Goal: Information Seeking & Learning: Find specific page/section

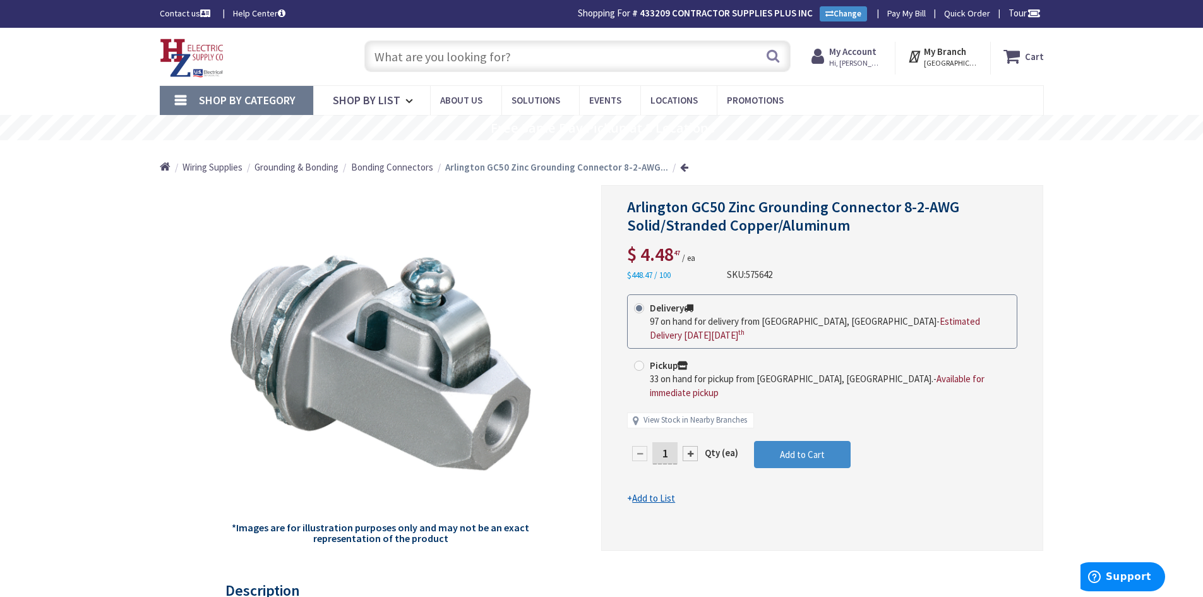
click at [539, 58] on input "text" at bounding box center [577, 56] width 426 height 32
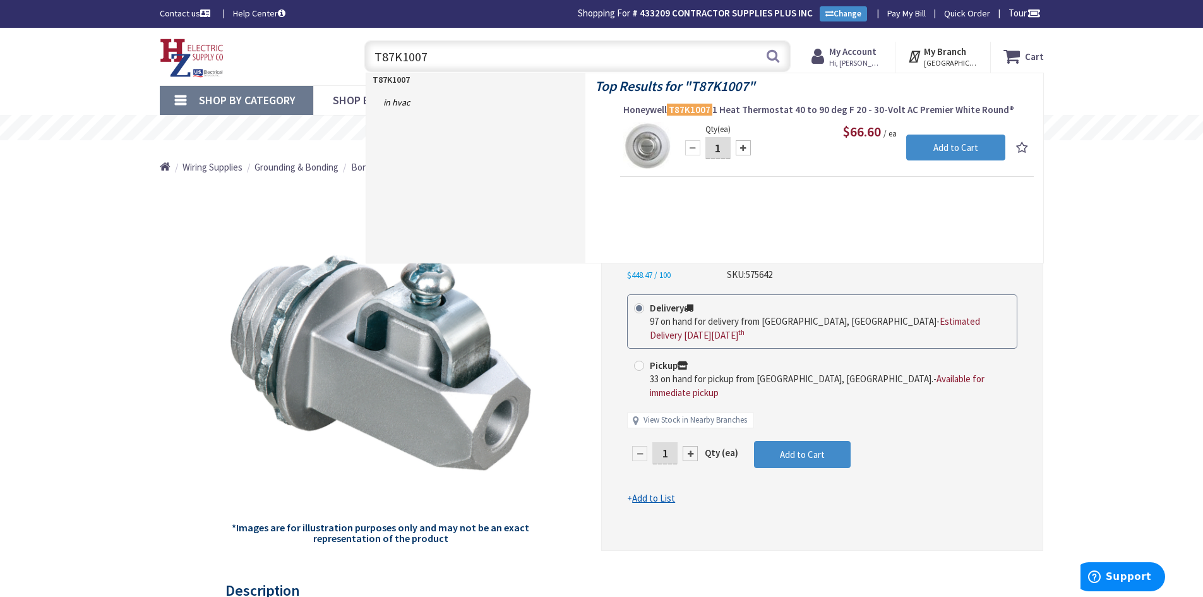
drag, startPoint x: 475, startPoint y: 58, endPoint x: 356, endPoint y: 60, distance: 119.4
click at [356, 60] on div "T87K1007 T87K1007 Search" at bounding box center [575, 55] width 452 height 40
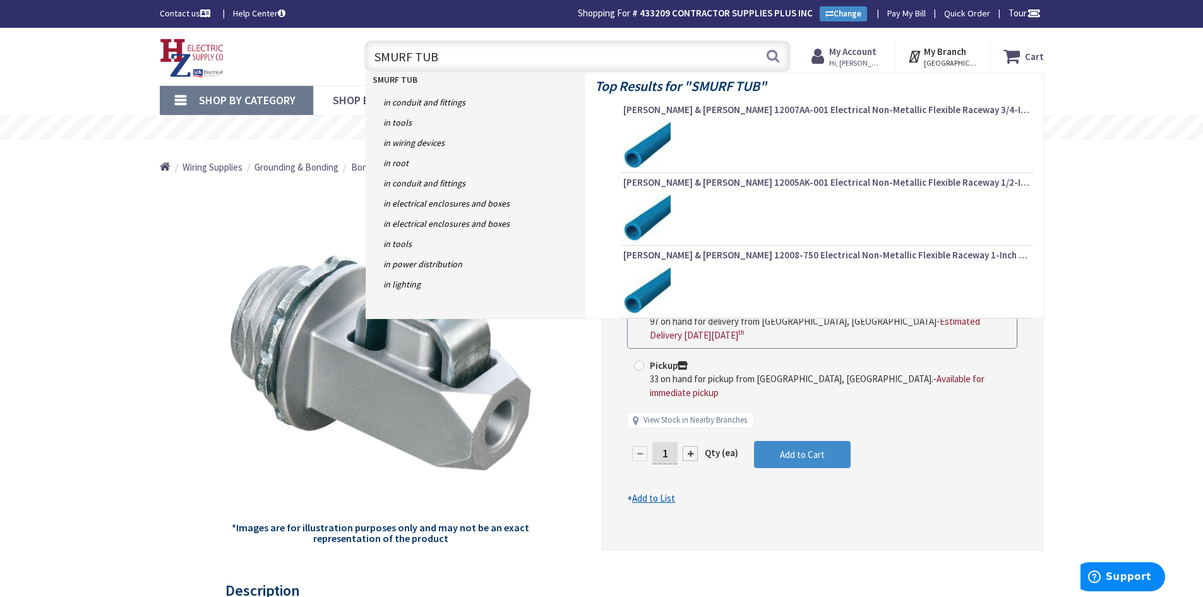
type input "SMURF TUBE"
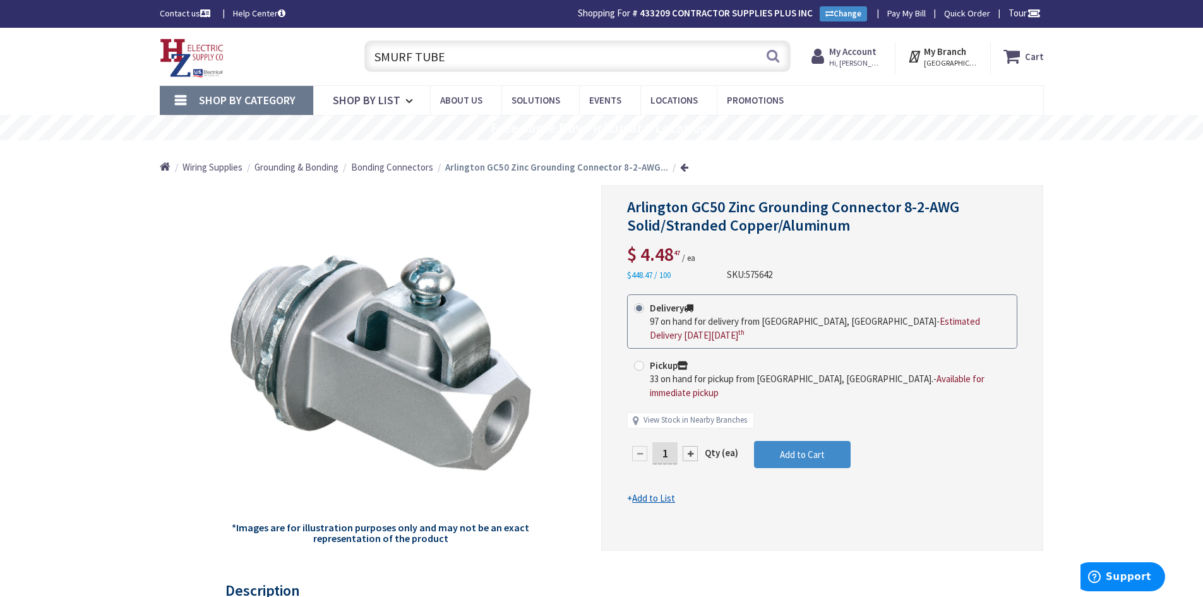
scroll to position [1, 0]
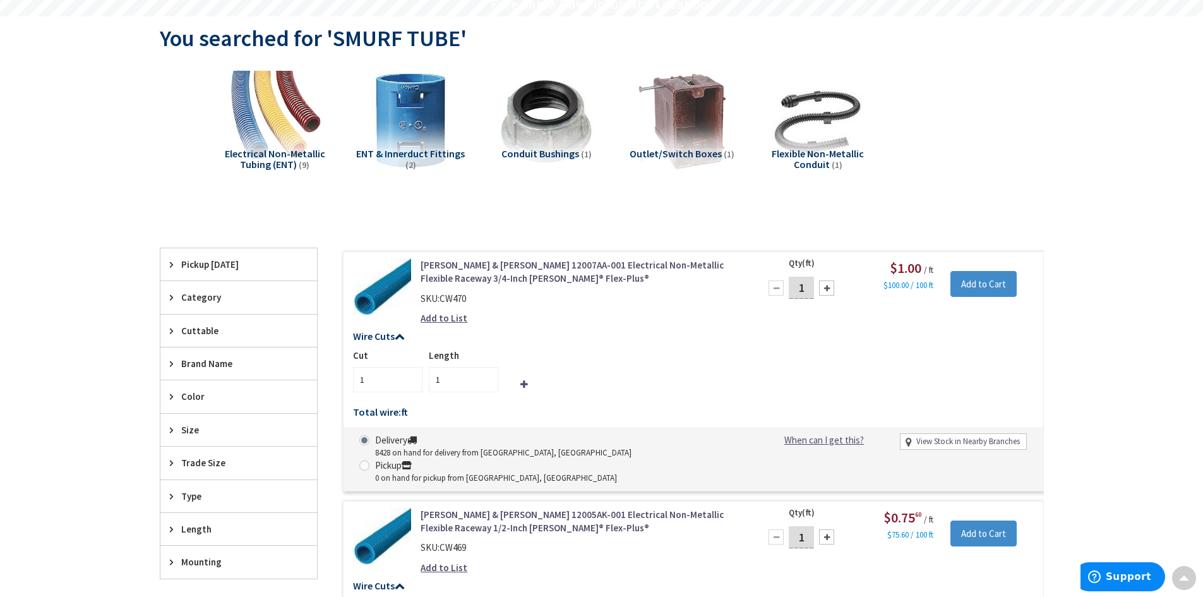
scroll to position [63, 0]
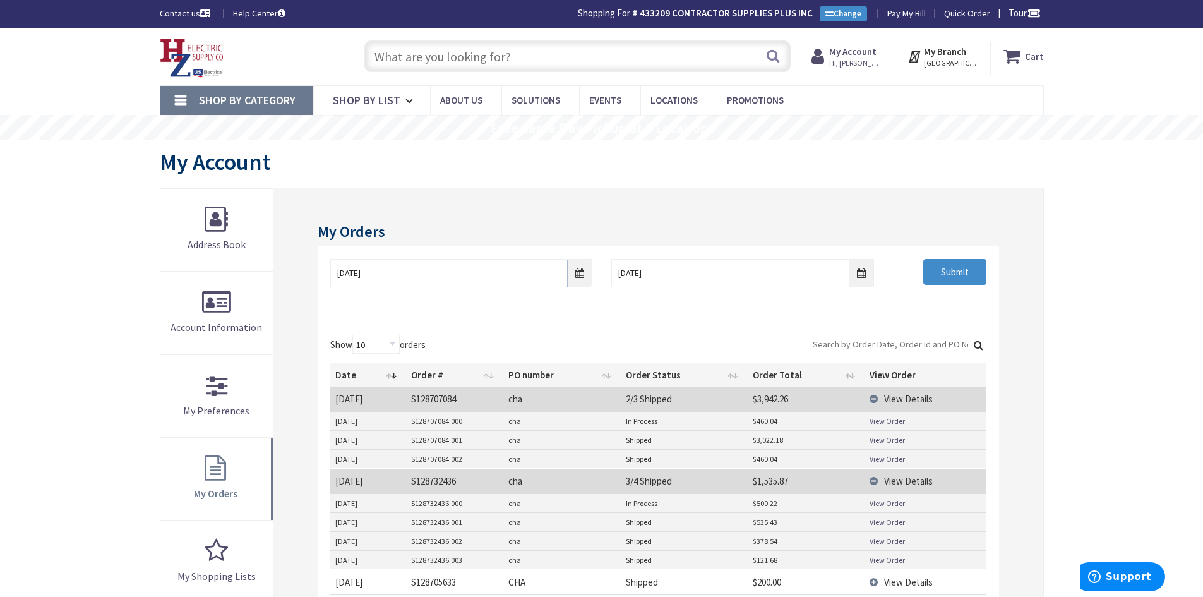
click at [456, 54] on input "text" at bounding box center [577, 56] width 426 height 32
type input "SMURF TUBE CONNECTORS"
click at [777, 61] on button "Search" at bounding box center [773, 56] width 16 height 28
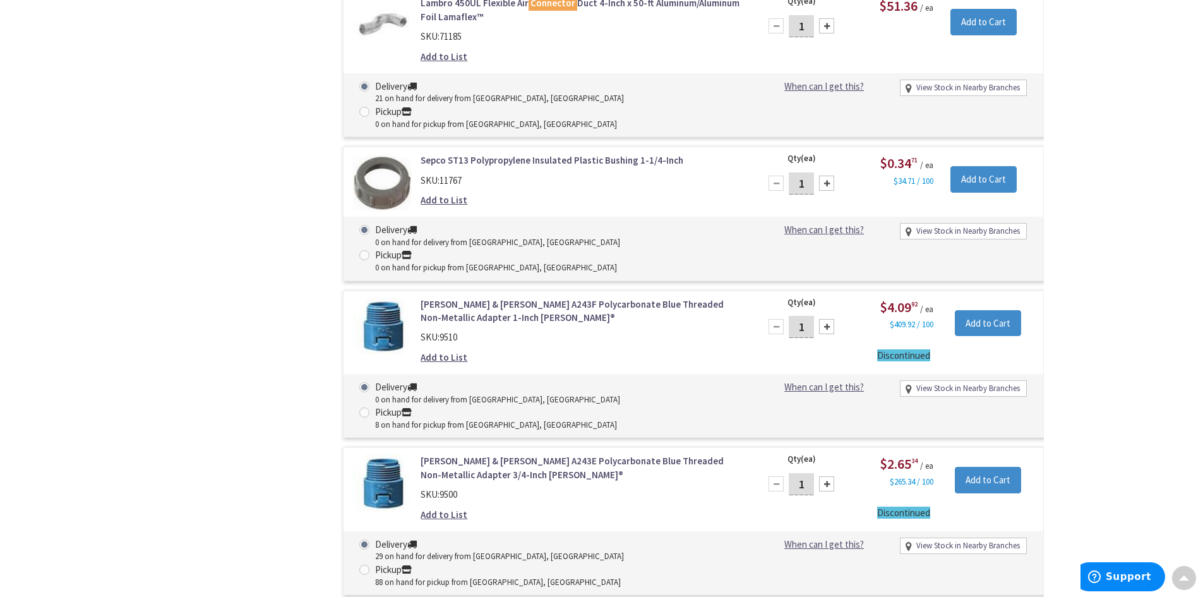
scroll to position [2591, 0]
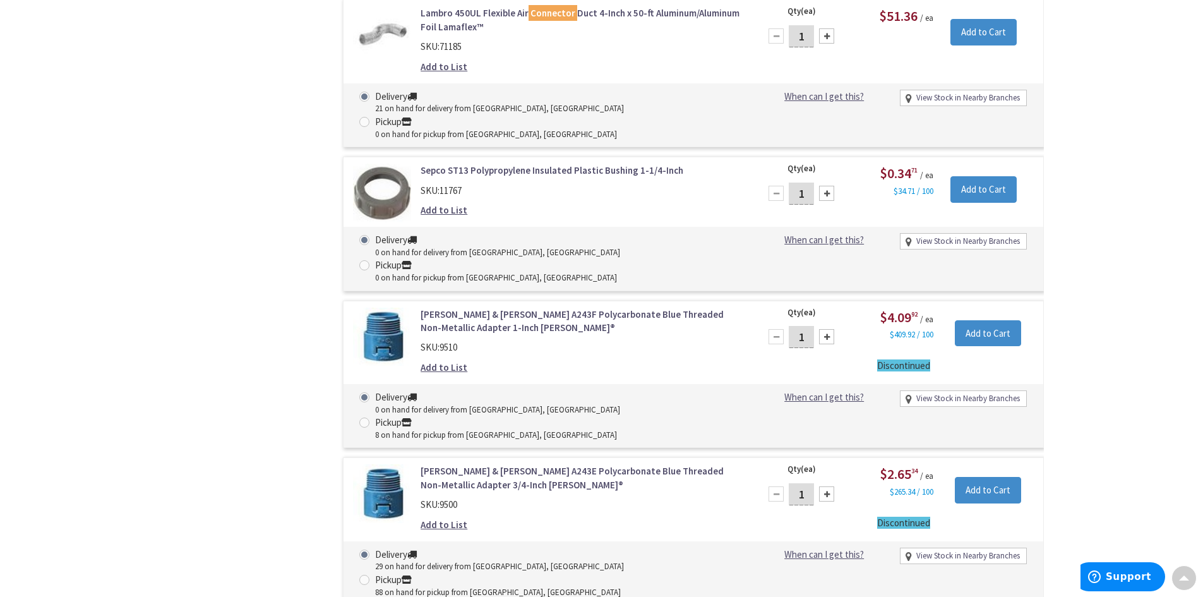
select select "data-availability"
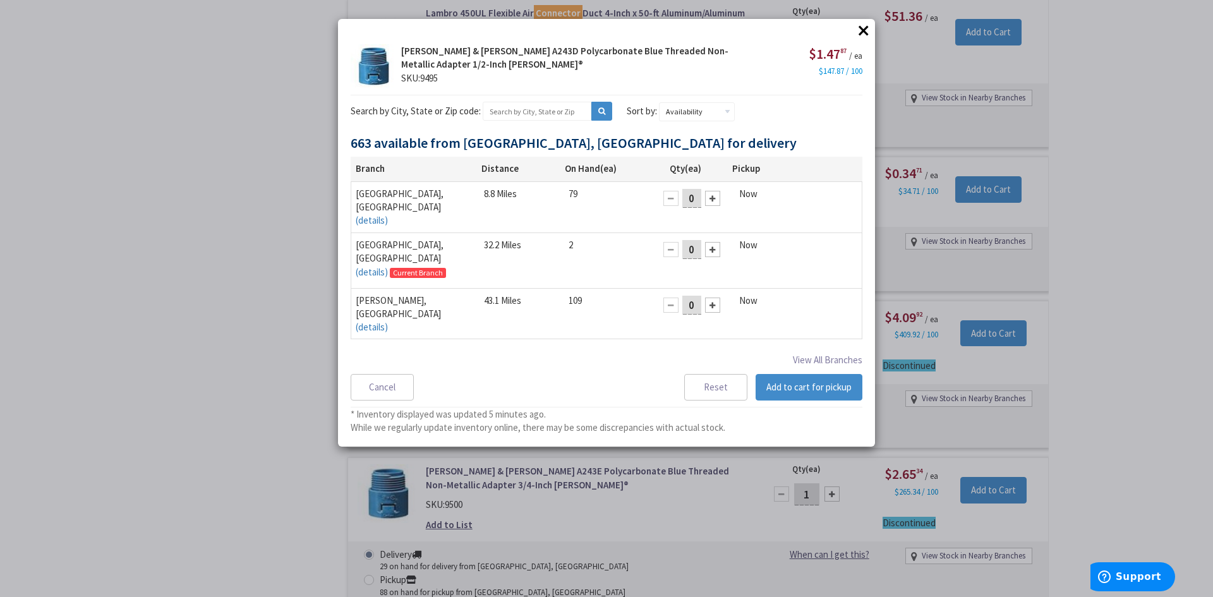
click at [866, 38] on button "×" at bounding box center [863, 30] width 19 height 19
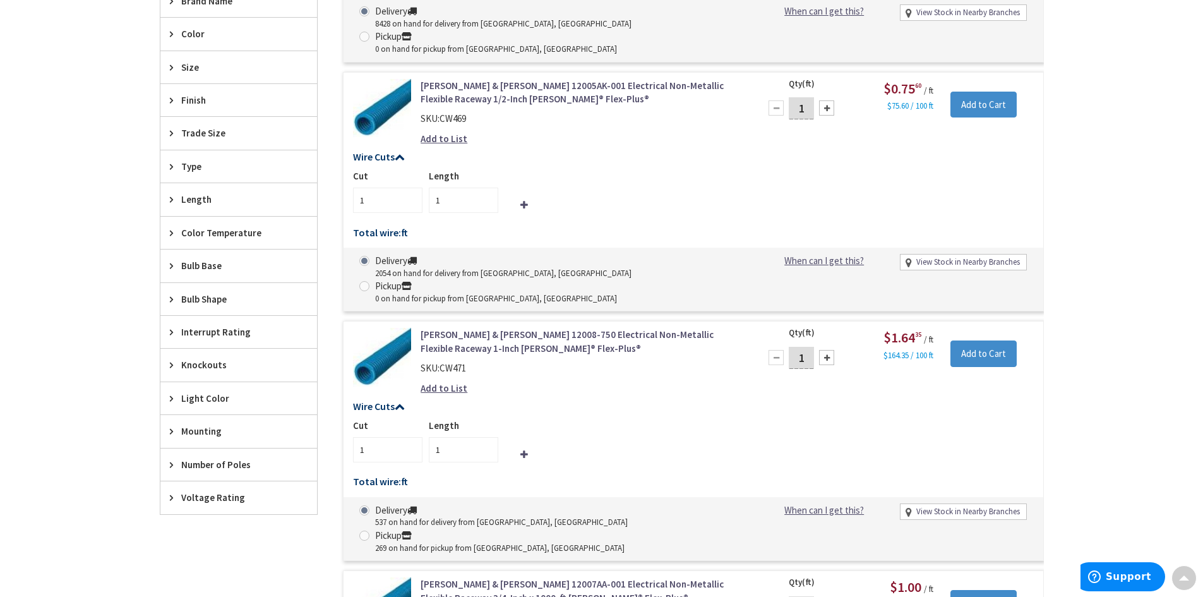
scroll to position [543, 0]
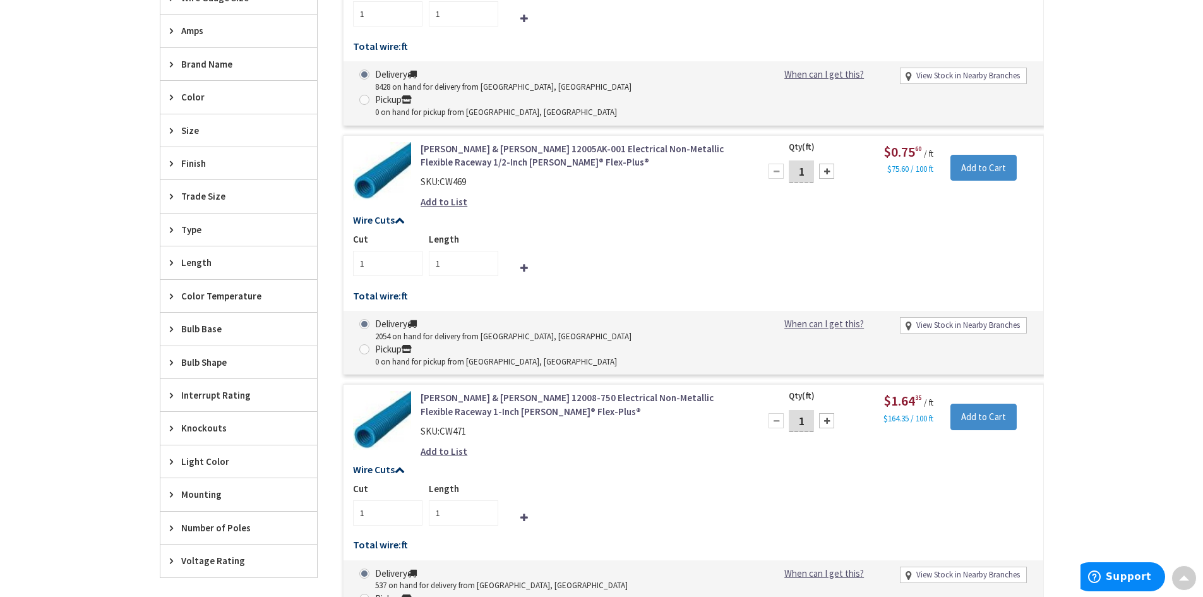
click at [446, 142] on link "[PERSON_NAME] & [PERSON_NAME] 12005AK-001 Electrical Non-Metallic Flexible Race…" at bounding box center [581, 155] width 321 height 27
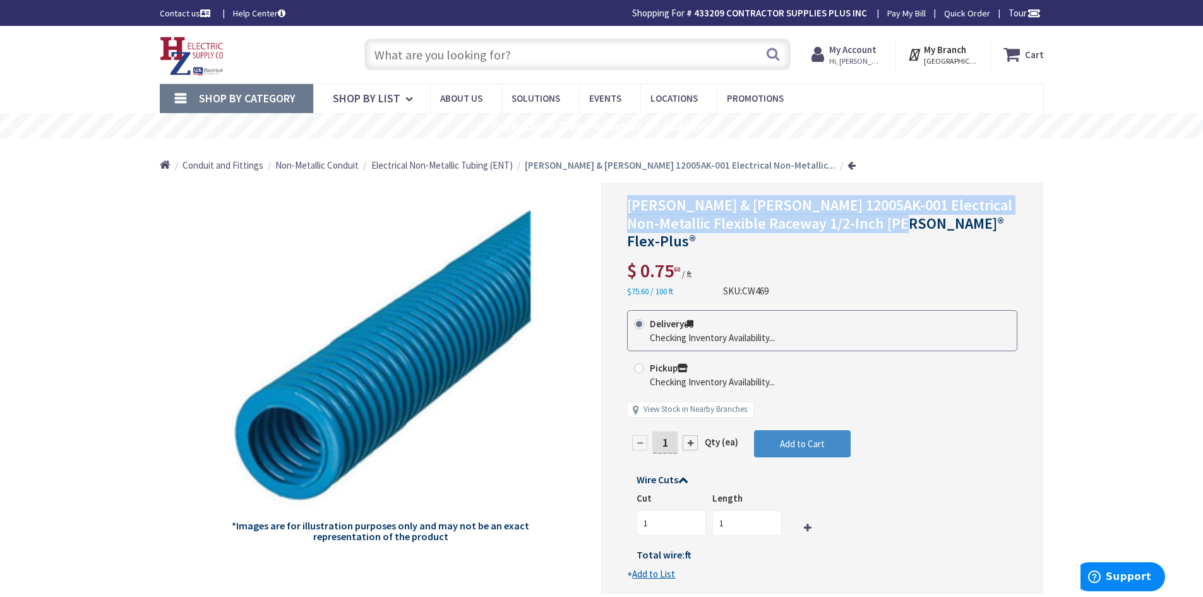
drag, startPoint x: 628, startPoint y: 206, endPoint x: 948, endPoint y: 227, distance: 320.9
click at [948, 227] on h1 "Thomas & Betts 12005AK-001 Electrical Non-Metallic Flexible Raceway 1/2-Inch Ca…" at bounding box center [822, 223] width 390 height 54
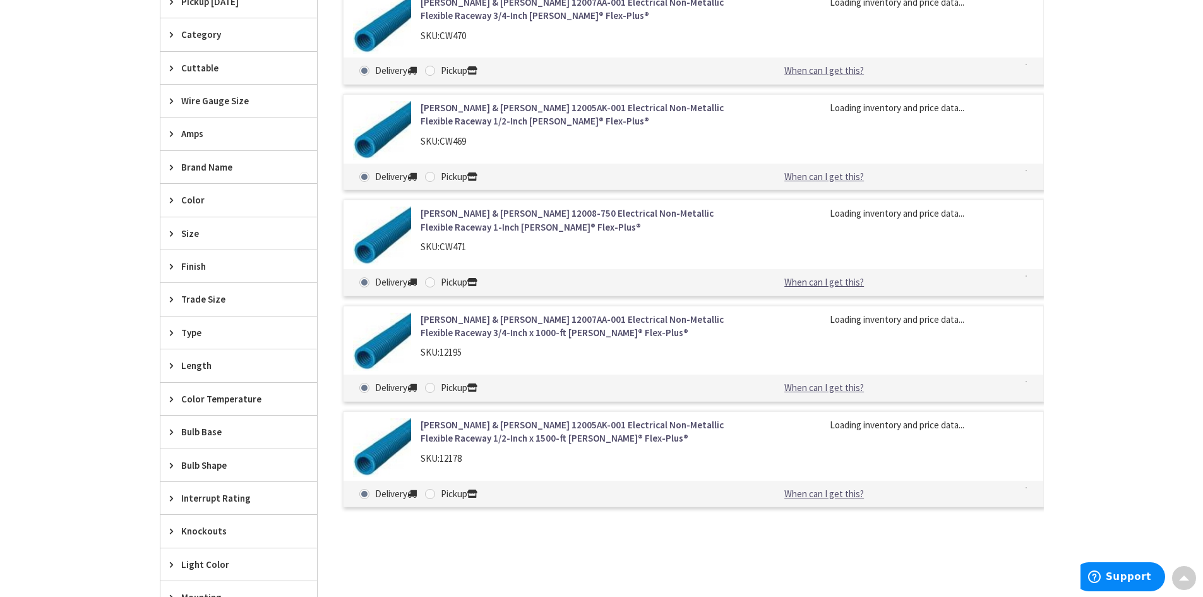
scroll to position [442, 0]
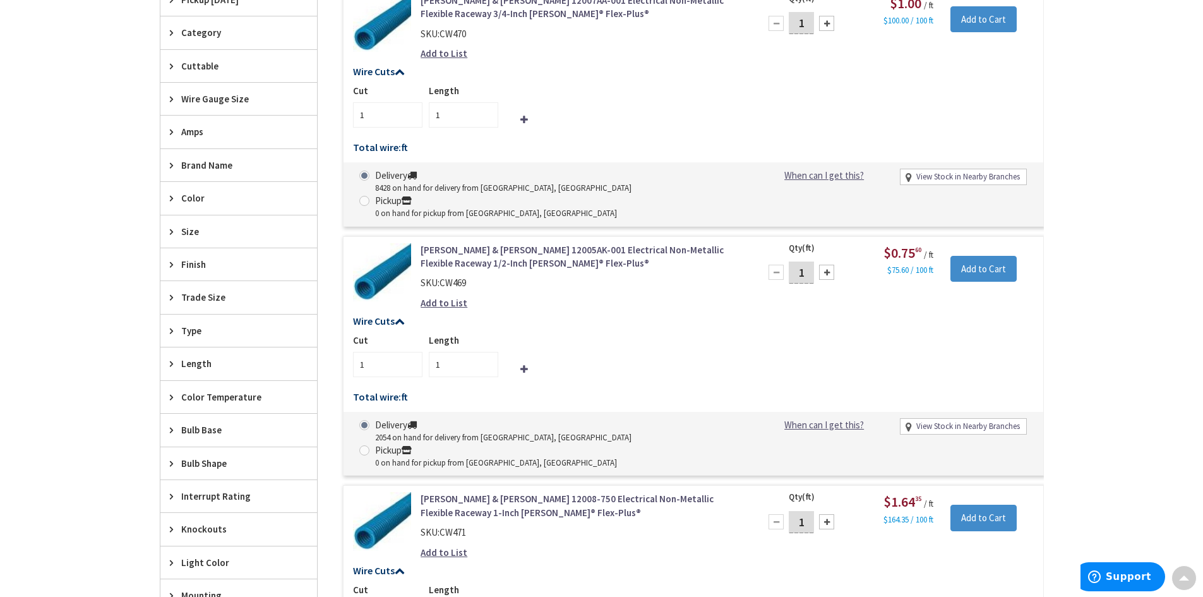
click at [429, 243] on link "[PERSON_NAME] & [PERSON_NAME] 12005AK-001 Electrical Non-Metallic Flexible Race…" at bounding box center [581, 256] width 321 height 27
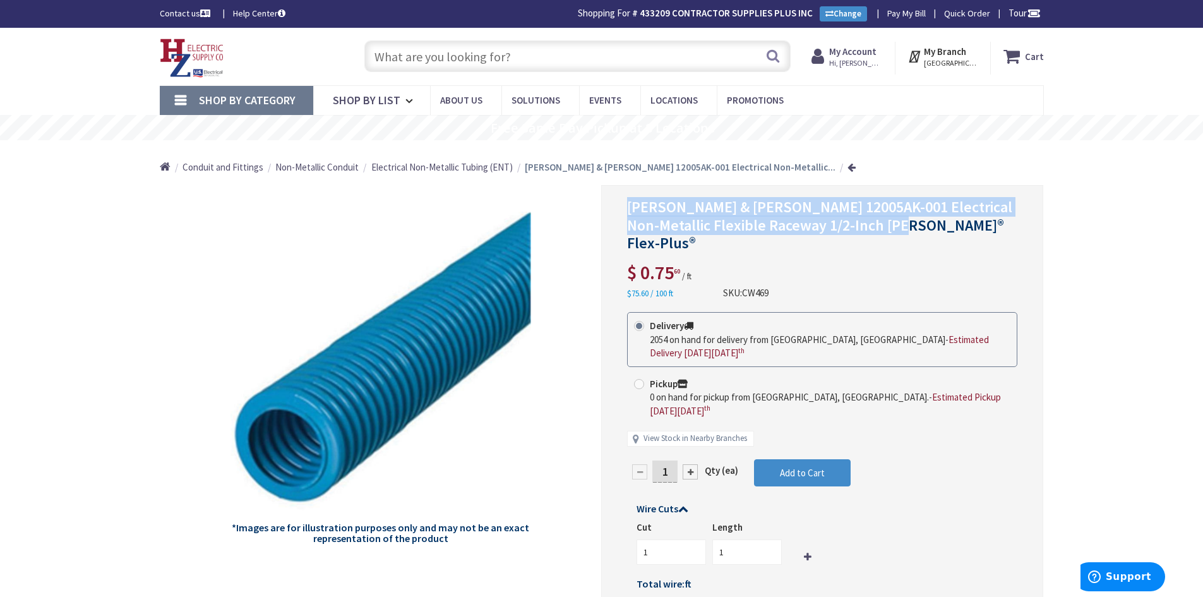
drag, startPoint x: 628, startPoint y: 205, endPoint x: 925, endPoint y: 225, distance: 297.6
click at [925, 225] on h1 "[PERSON_NAME] & [PERSON_NAME] 12005AK-001 Electrical Non-Metallic Flexible Race…" at bounding box center [822, 225] width 390 height 54
copy span "[PERSON_NAME] & [PERSON_NAME] 12005AK-001 Electrical Non-Metallic Flexible Race…"
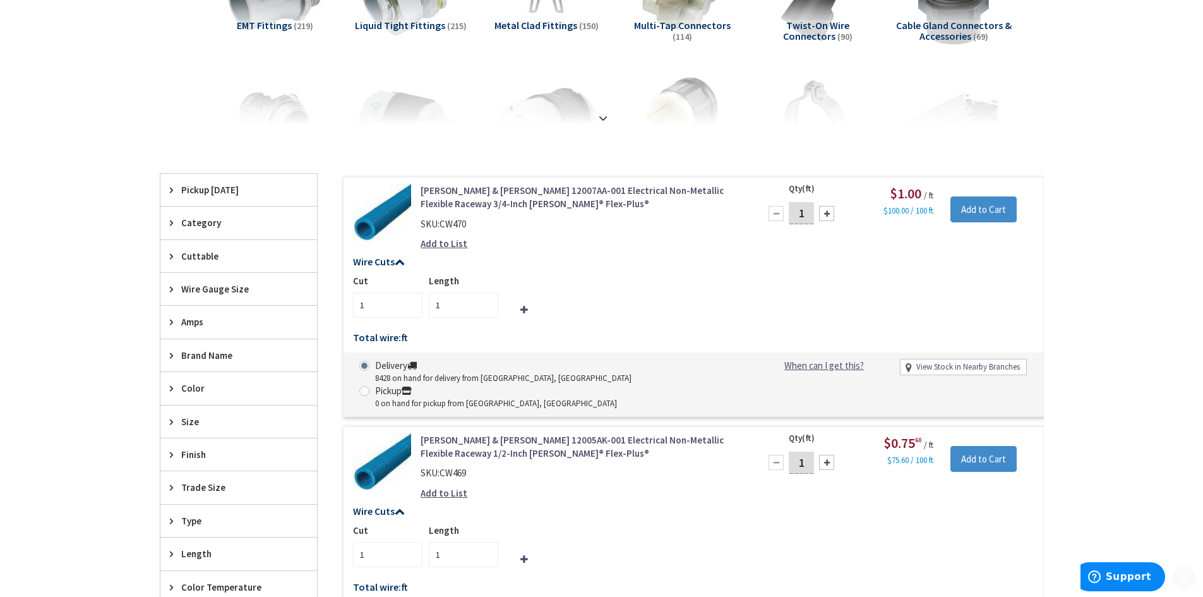
scroll to position [253, 0]
click at [195, 417] on span "Size" at bounding box center [232, 420] width 103 height 13
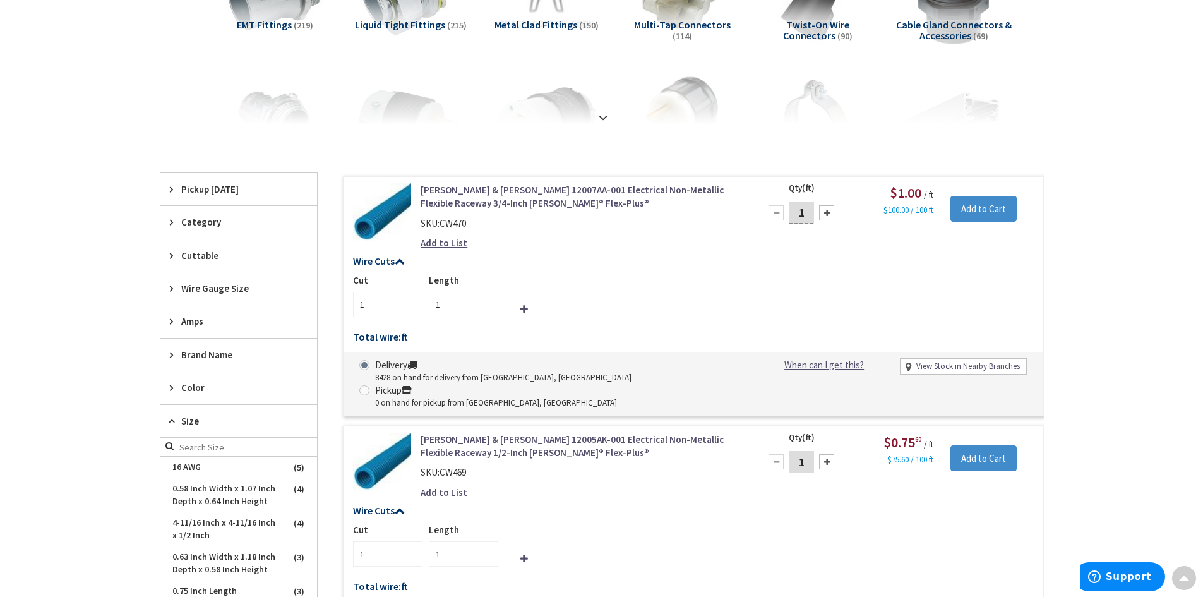
click at [204, 415] on span "Size" at bounding box center [232, 420] width 103 height 13
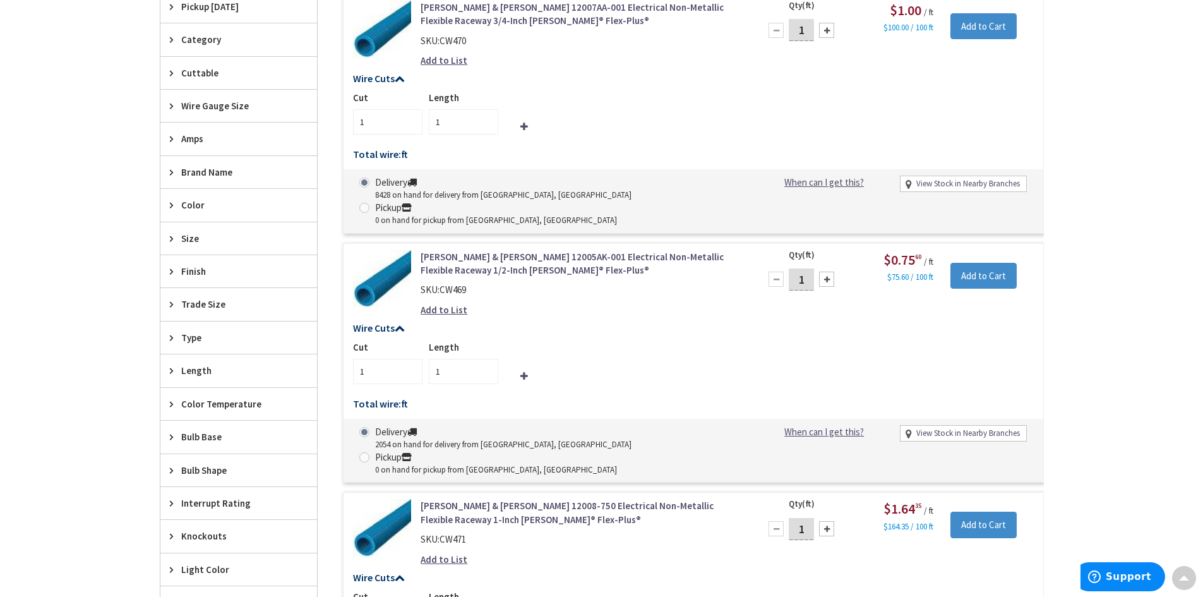
scroll to position [442, 0]
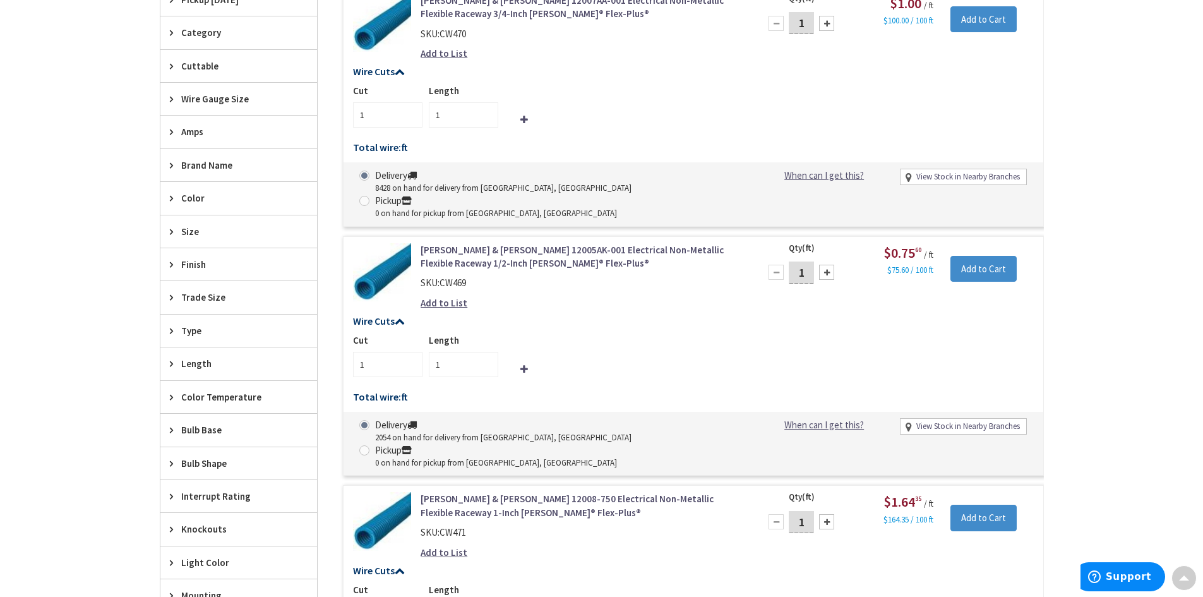
click at [220, 303] on span "Trade Size" at bounding box center [232, 297] width 103 height 13
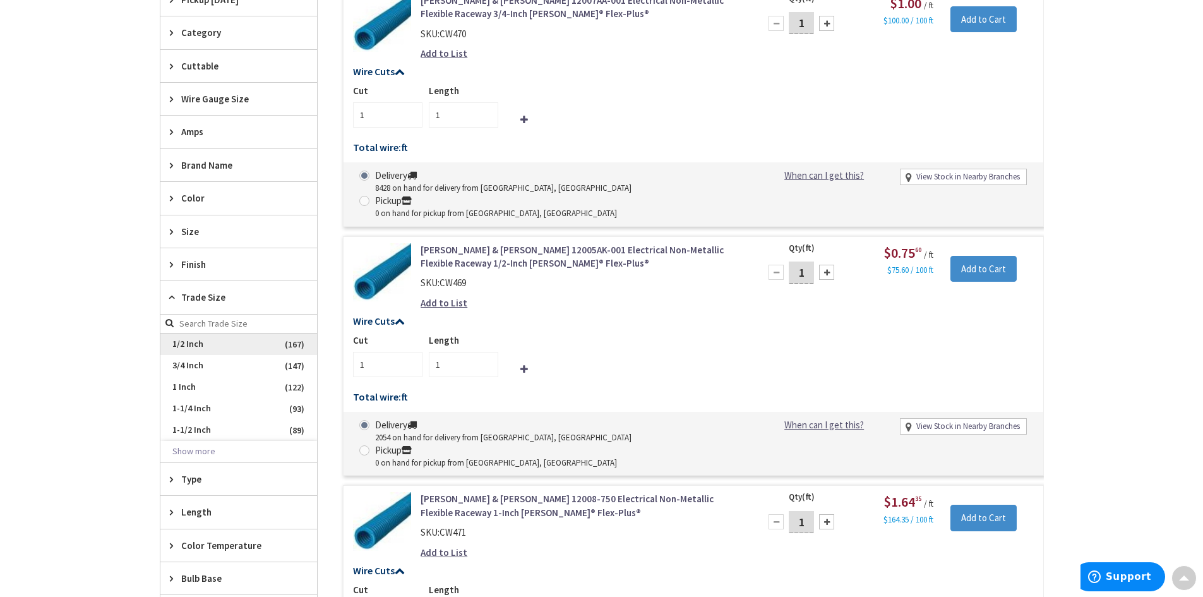
click at [215, 341] on span "1/2 Inch" at bounding box center [238, 343] width 157 height 21
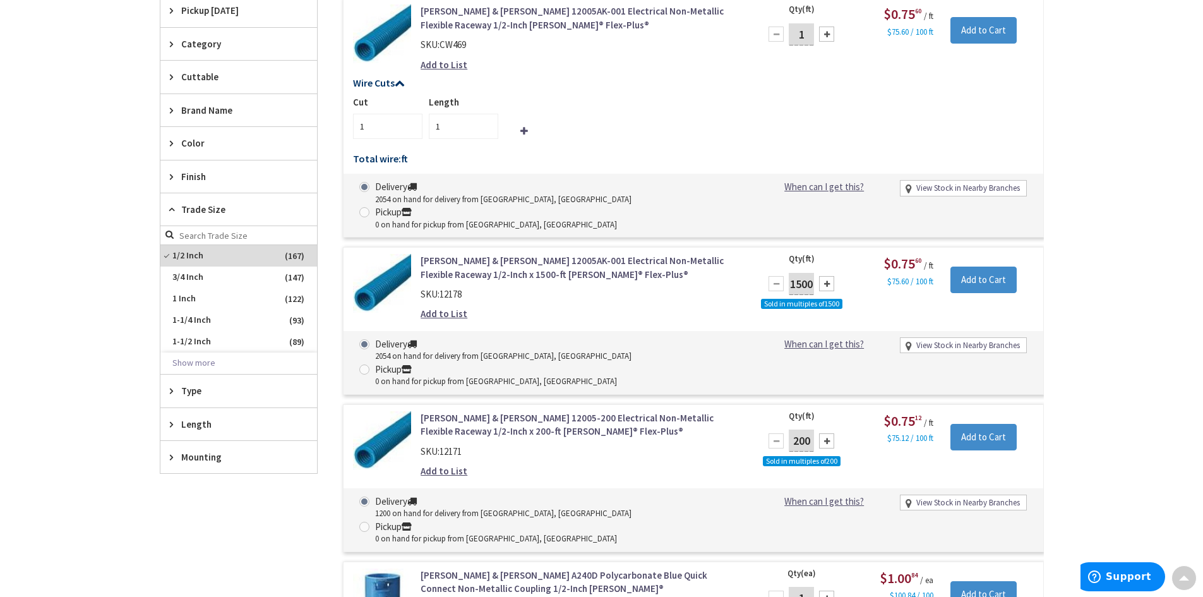
scroll to position [453, 0]
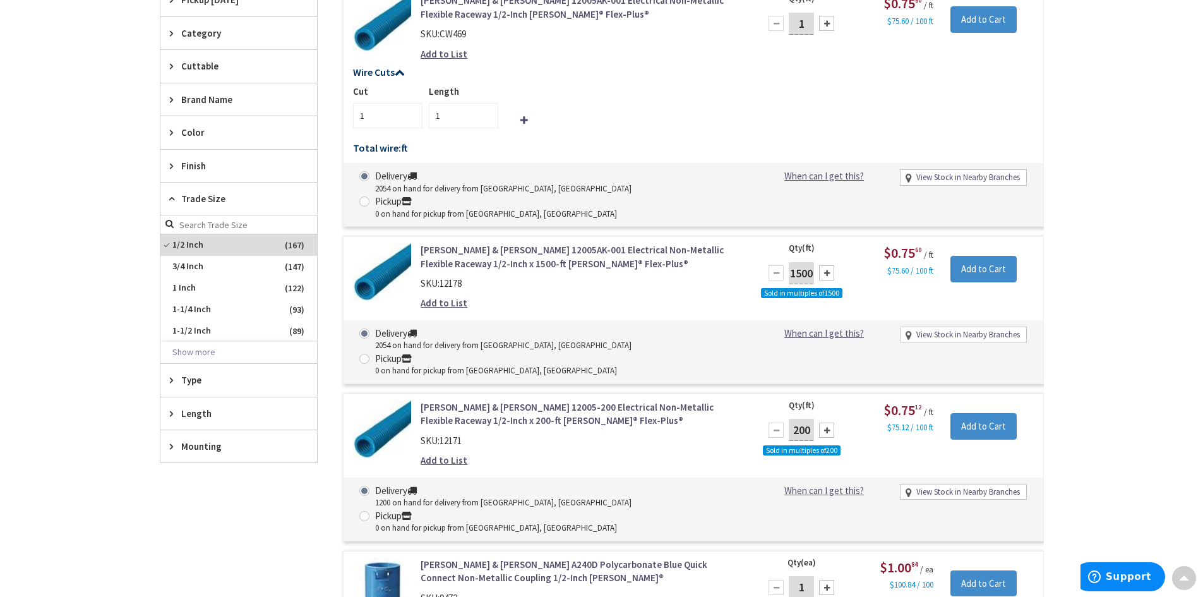
click at [73, 251] on div "Skip to Content Toggle Nav Search Cart My Cart Close" at bounding box center [601, 353] width 1203 height 1557
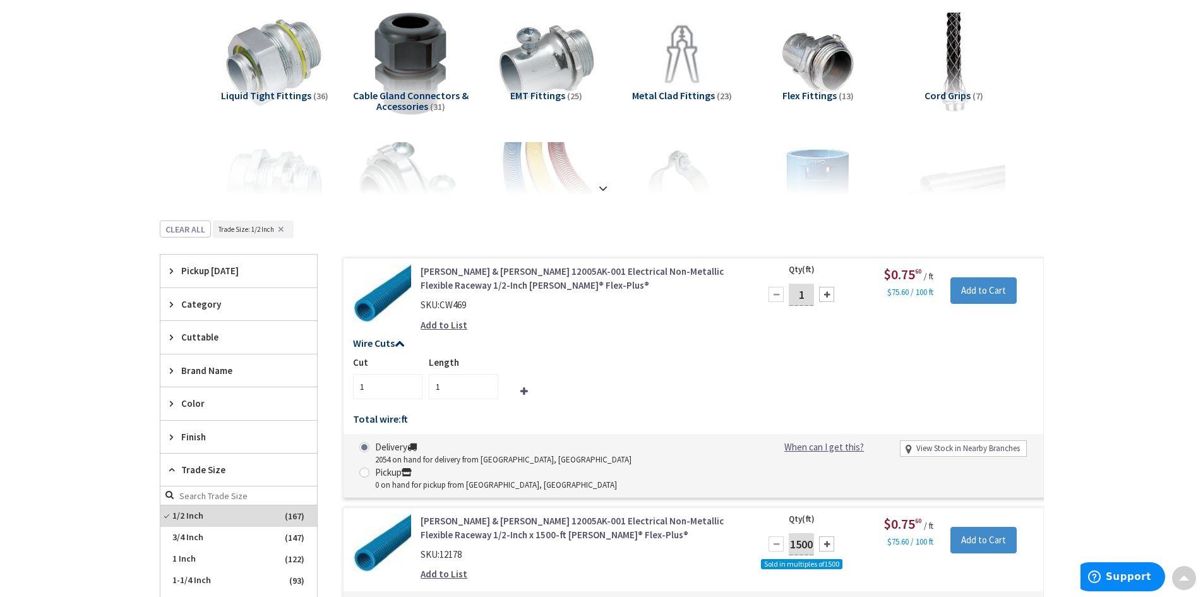
scroll to position [0, 0]
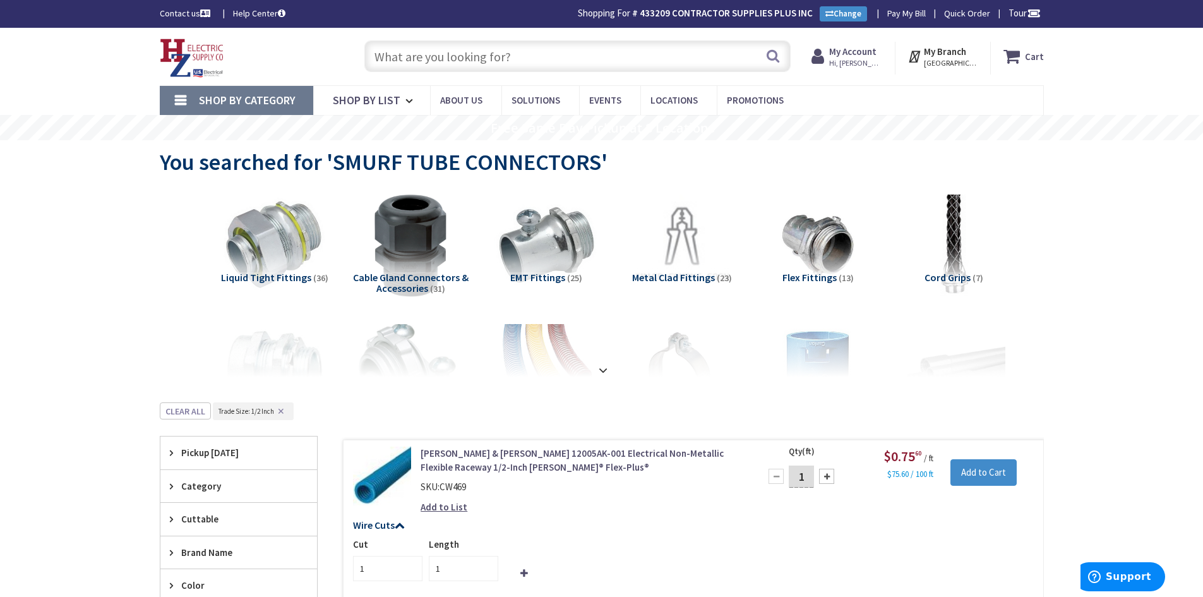
click at [410, 56] on input "text" at bounding box center [577, 56] width 426 height 32
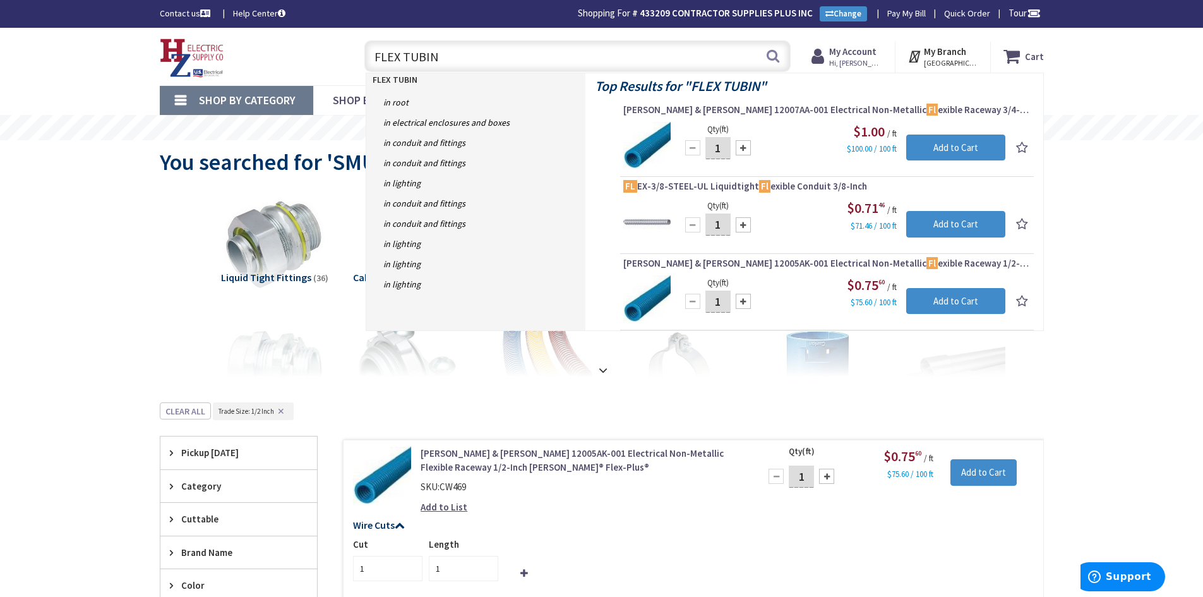
type input "FLEX TUBING"
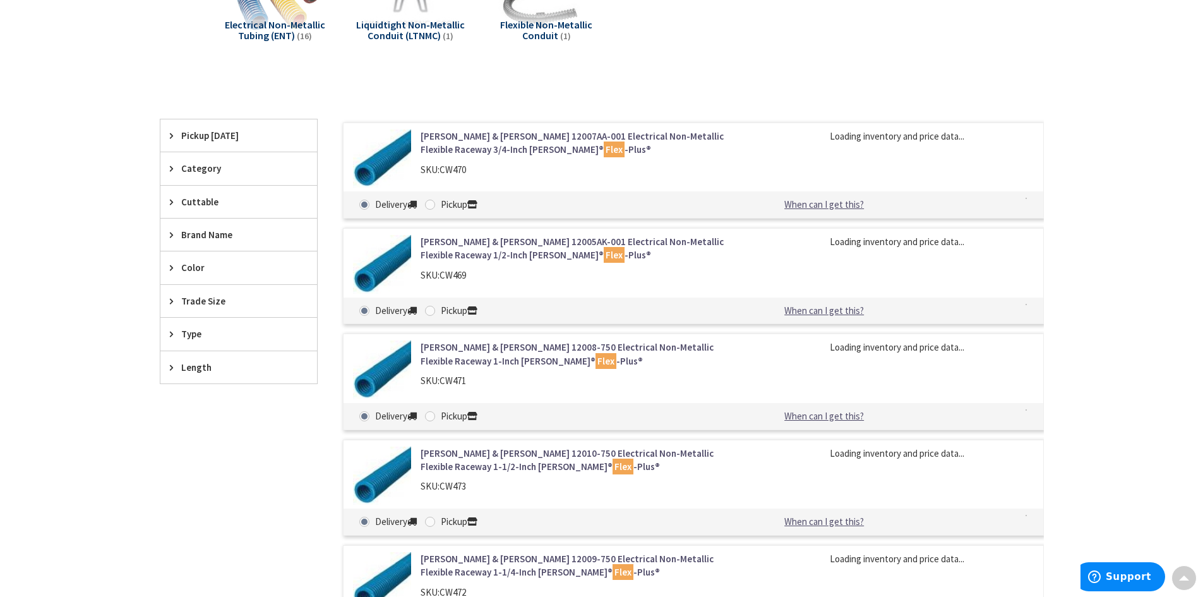
scroll to position [255, 0]
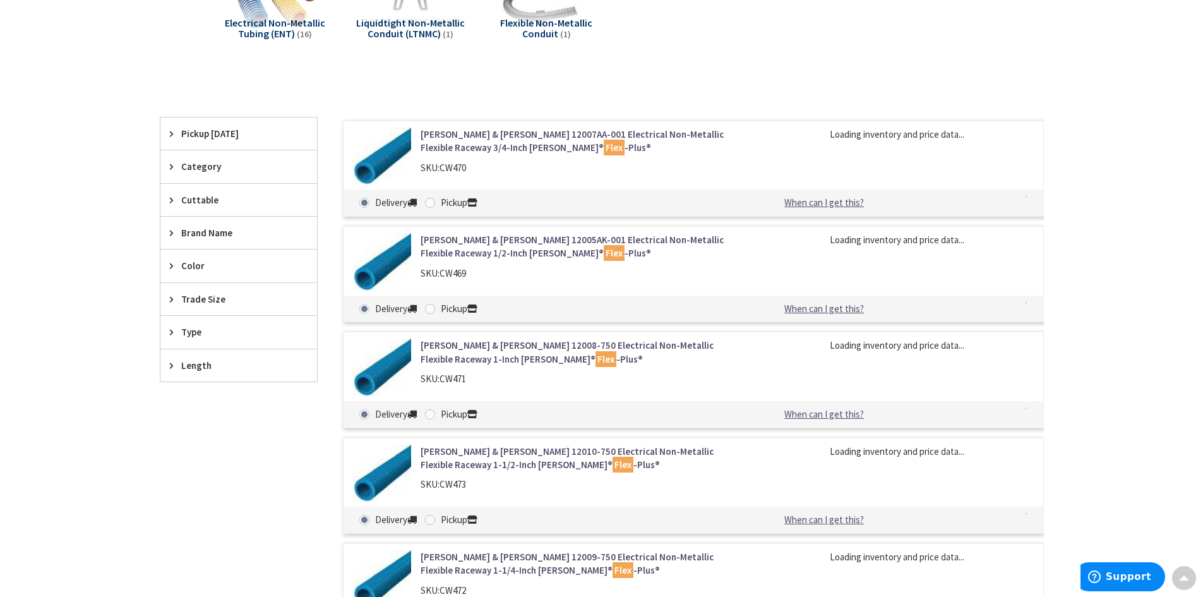
click at [229, 304] on span "Trade Size" at bounding box center [232, 298] width 103 height 13
click at [207, 373] on span "1/2 Inch" at bounding box center [238, 366] width 157 height 21
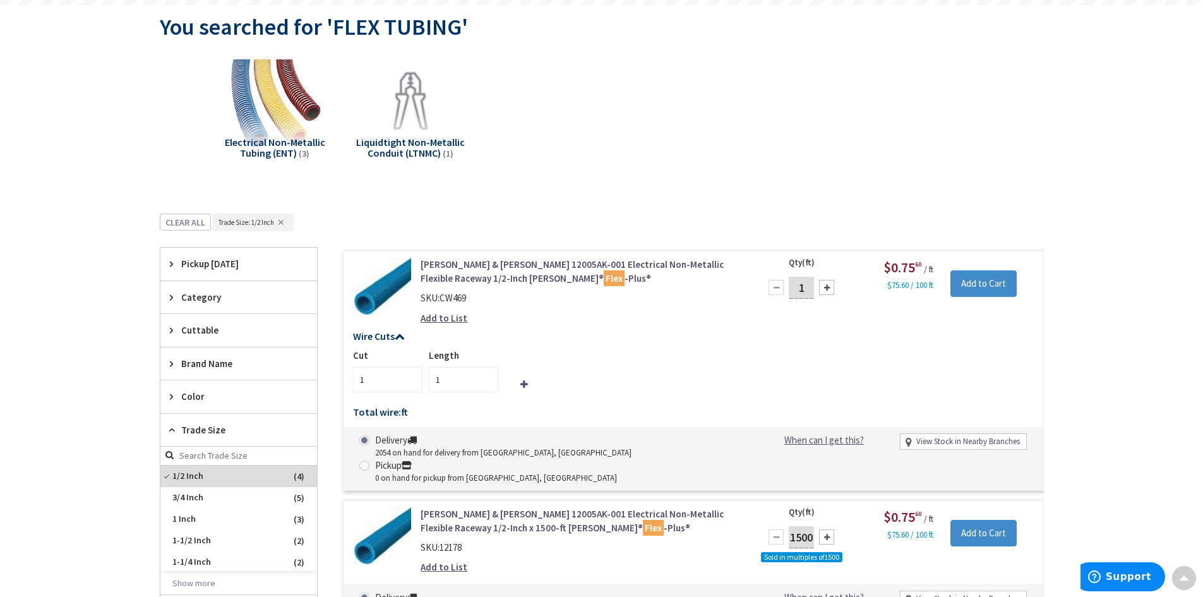
scroll to position [128, 0]
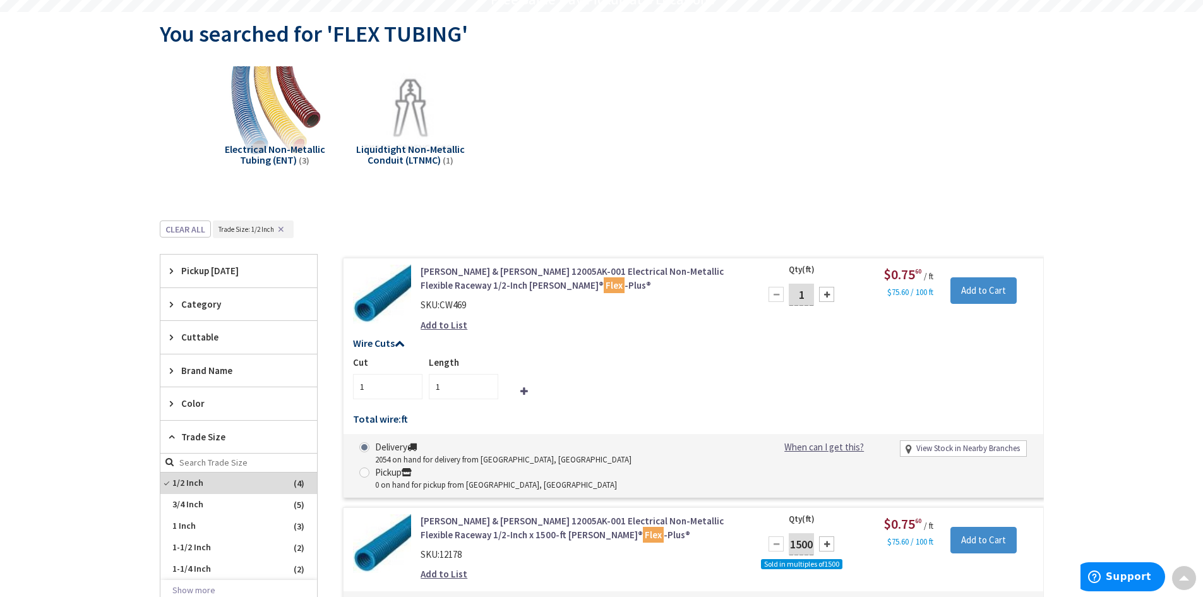
click at [284, 156] on span "Electrical Non-Metallic Tubing (ENT)" at bounding box center [275, 155] width 100 height 24
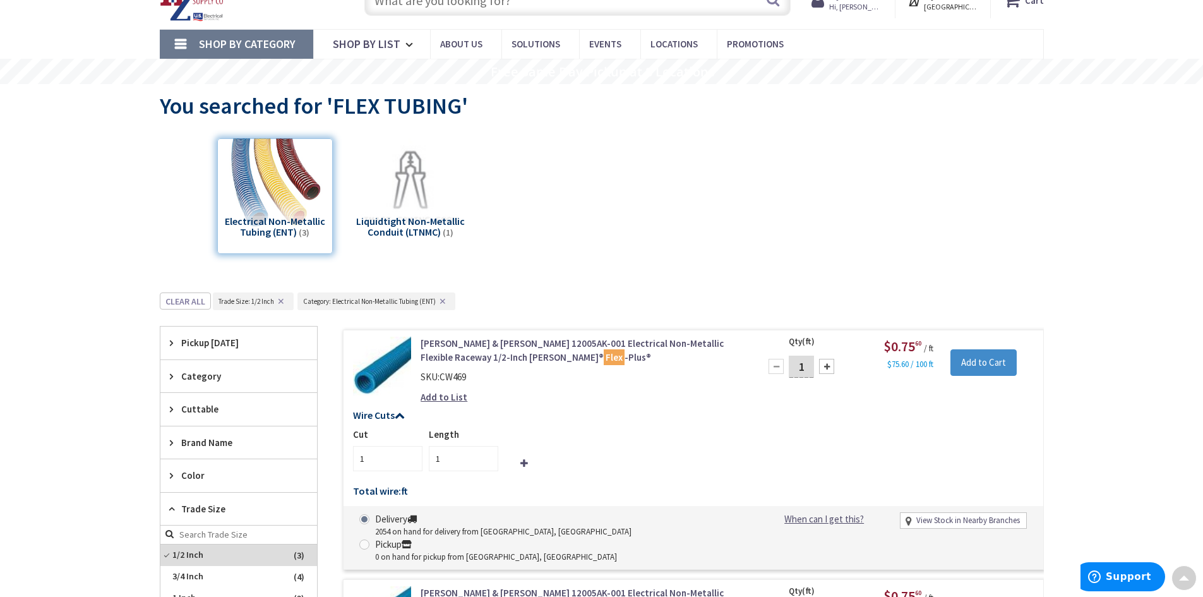
scroll to position [0, 0]
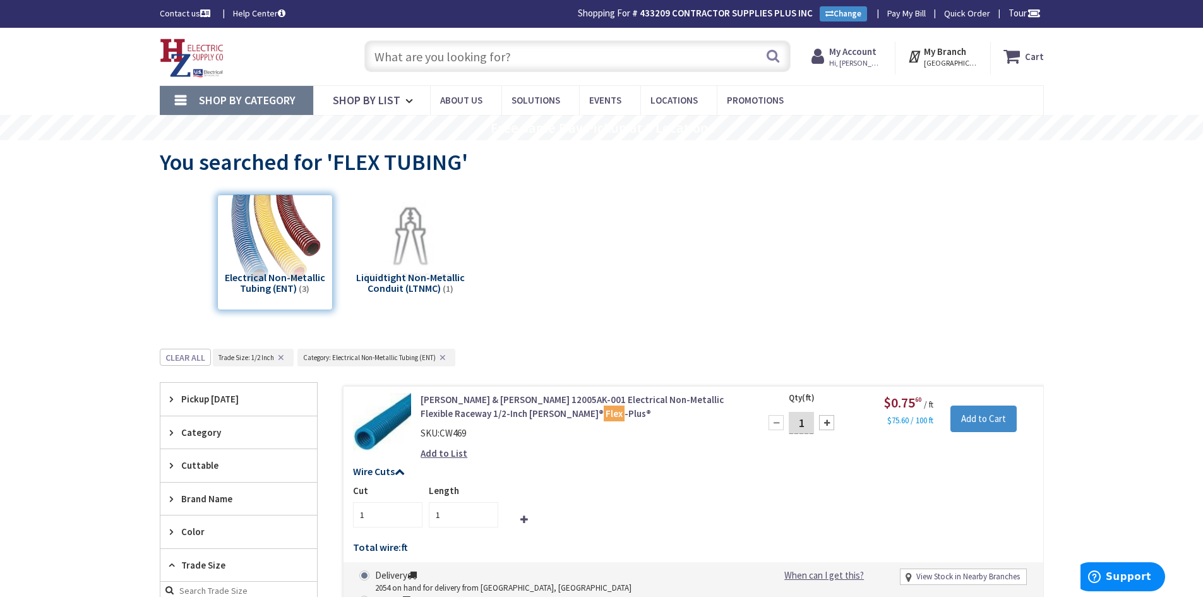
click at [463, 61] on input "text" at bounding box center [577, 56] width 426 height 32
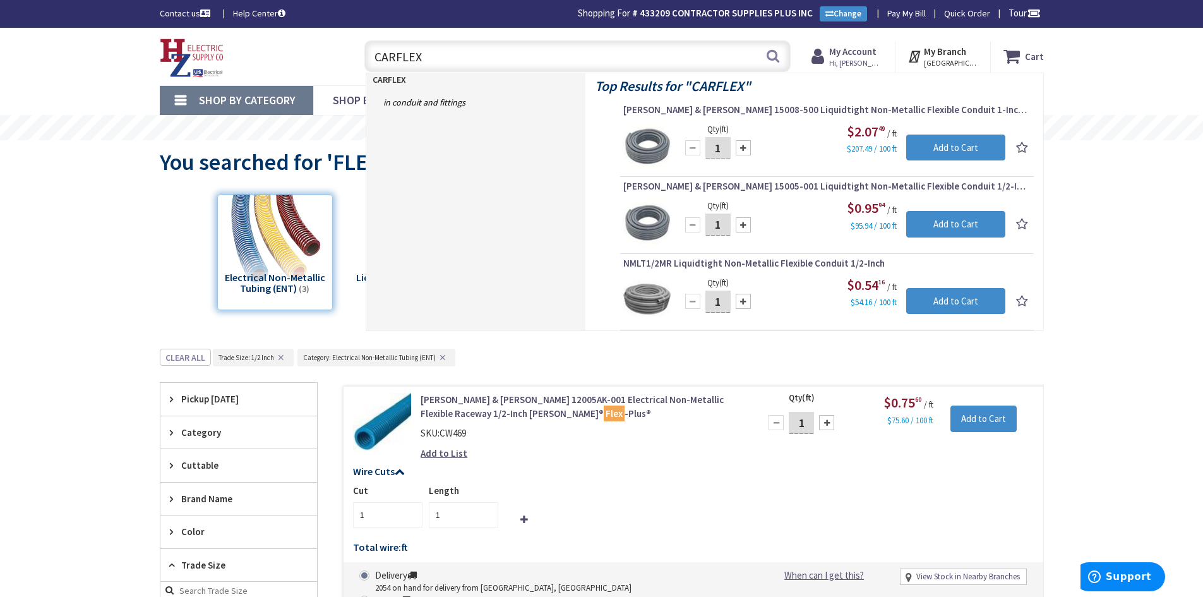
click at [458, 58] on input "CARFLEX" at bounding box center [577, 56] width 426 height 32
type input "CARFLEX CONNECTORS"
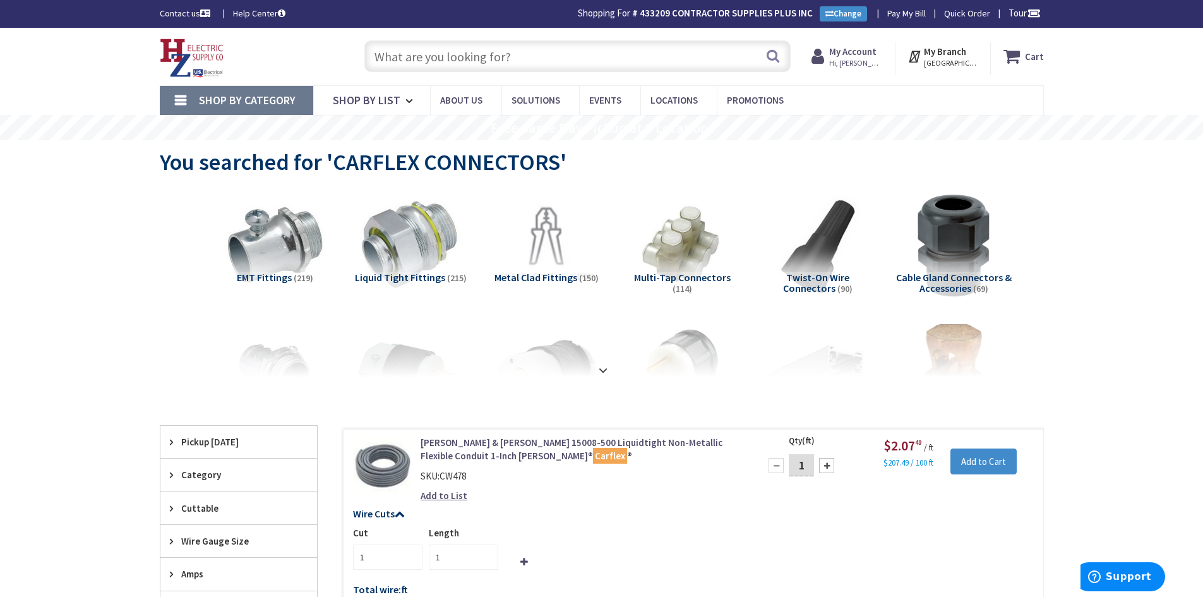
click at [602, 365] on strong at bounding box center [603, 370] width 15 height 14
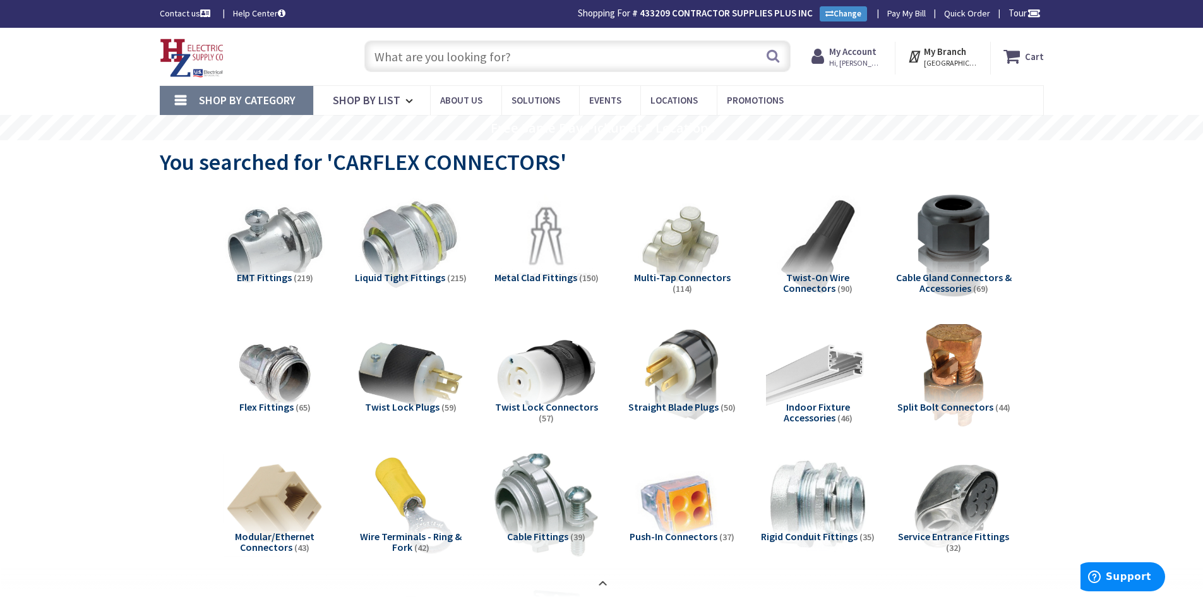
click at [614, 54] on input "text" at bounding box center [577, 56] width 426 height 32
type input "LIQUID TTIGHT NON METALIC CONNECTORS"
click at [774, 54] on button "Search" at bounding box center [773, 56] width 16 height 28
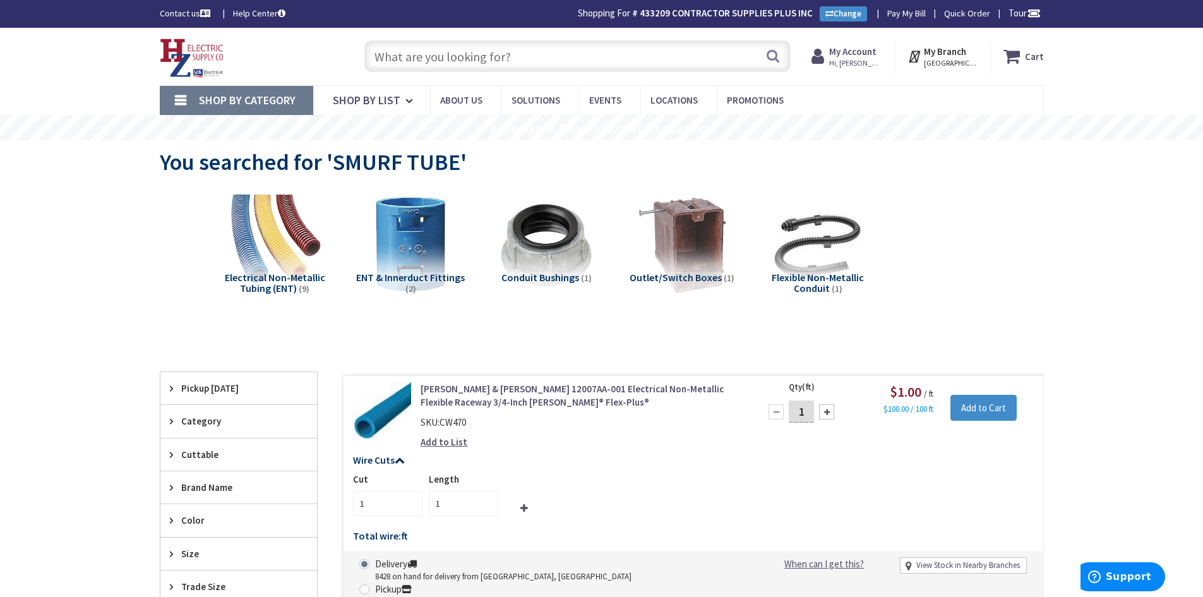
click at [402, 228] on img at bounding box center [410, 245] width 114 height 114
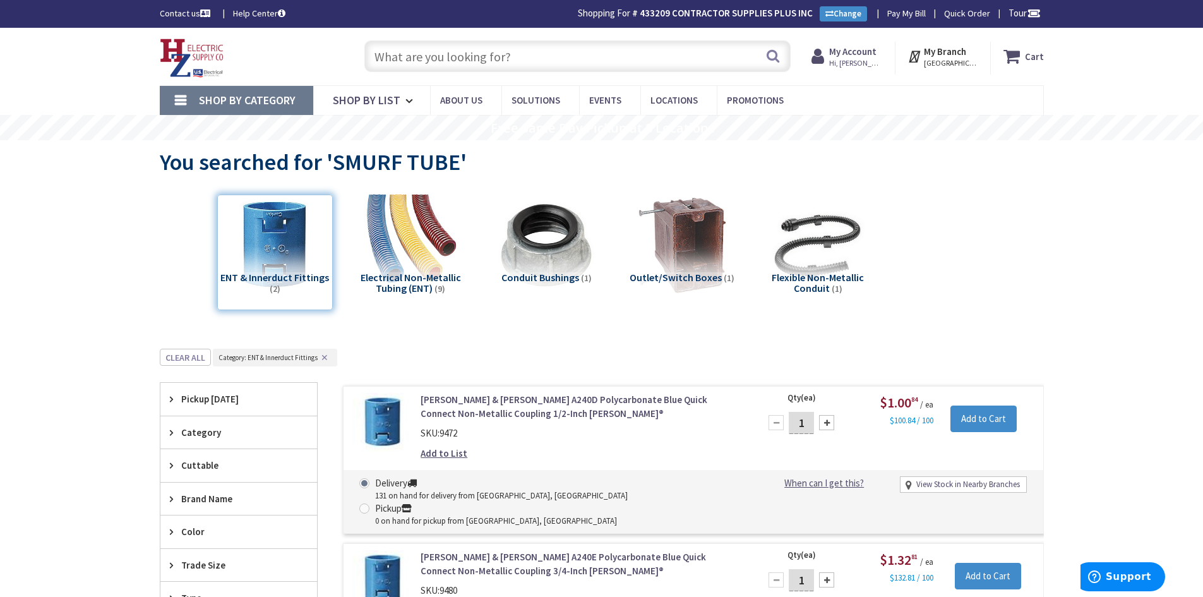
click at [450, 60] on input "text" at bounding box center [577, 56] width 426 height 32
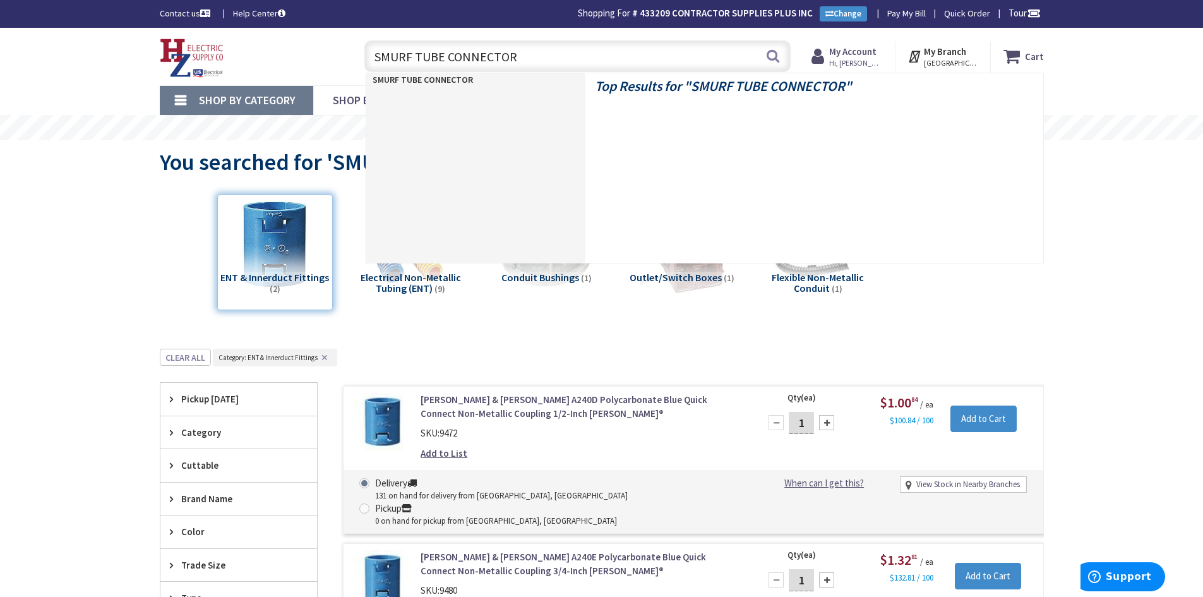
type input "SMURF TUBE CONNECTORS"
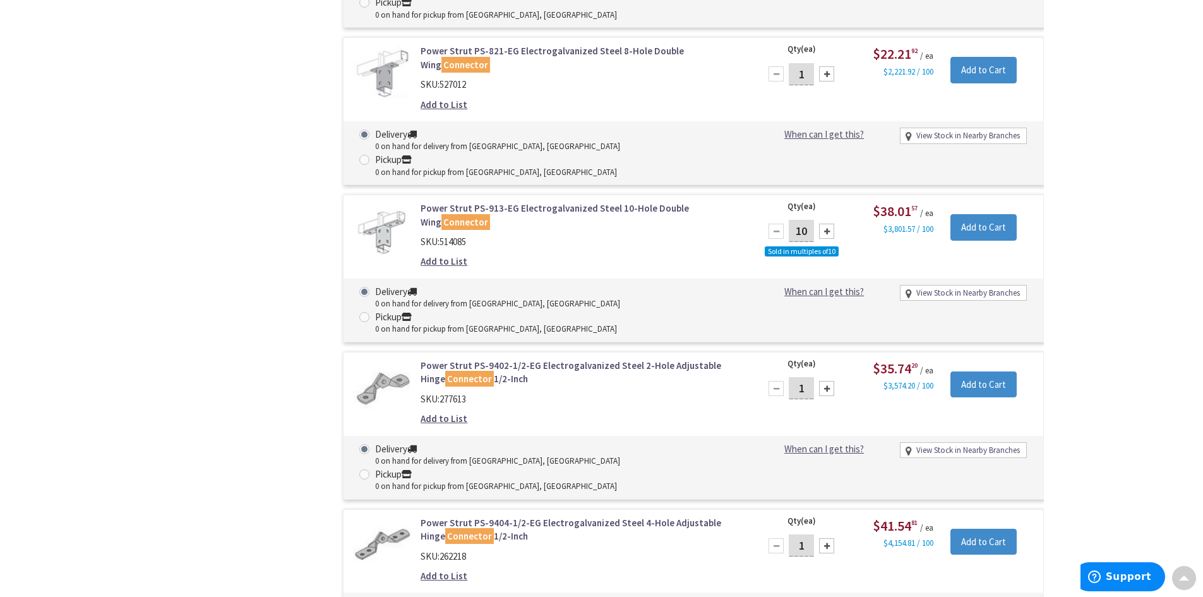
scroll to position [3854, 0]
